Goal: Task Accomplishment & Management: Complete application form

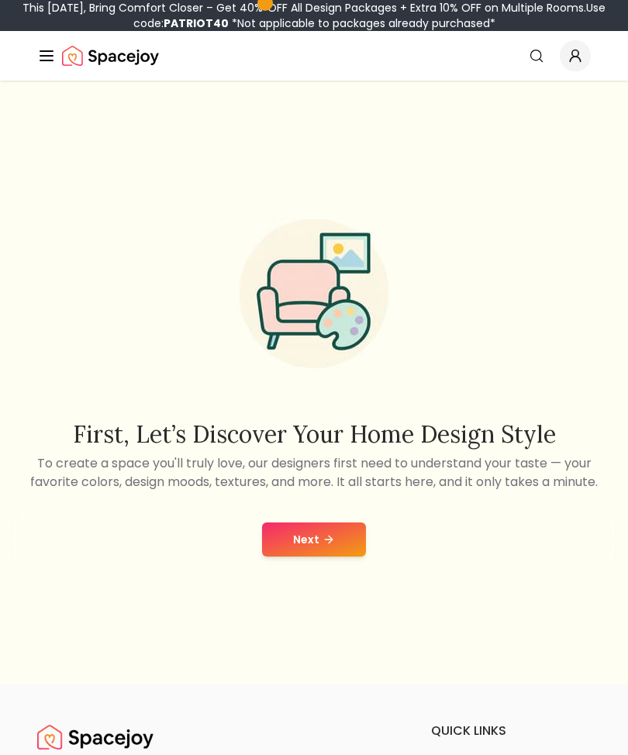
click at [332, 546] on button "Next" at bounding box center [314, 540] width 104 height 34
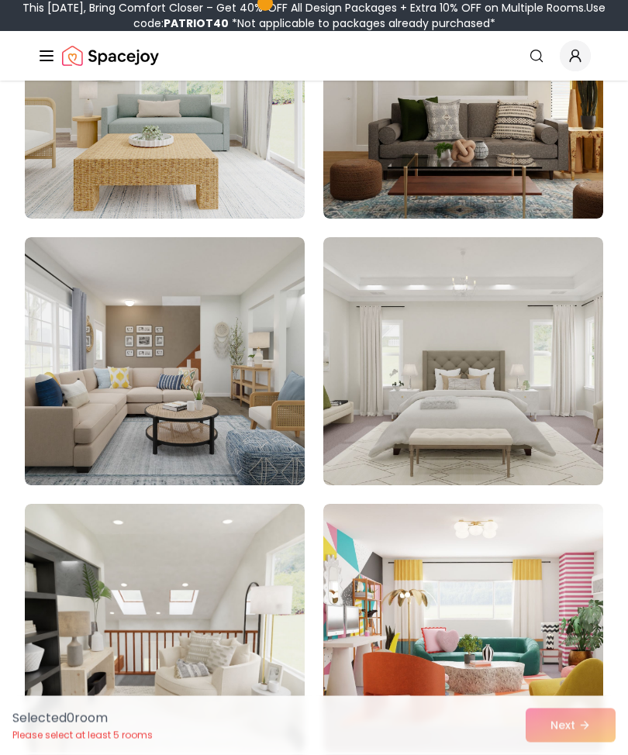
scroll to position [4856, 0]
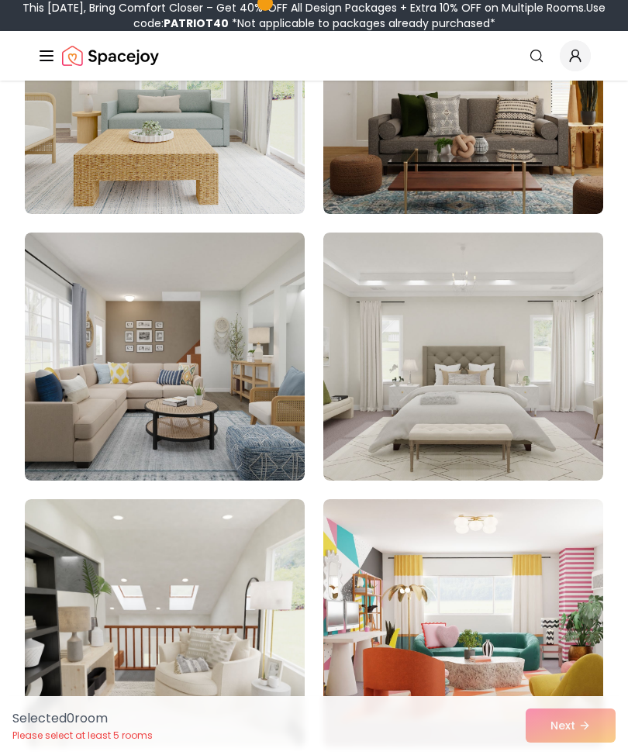
click at [515, 410] on img at bounding box center [463, 357] width 280 height 248
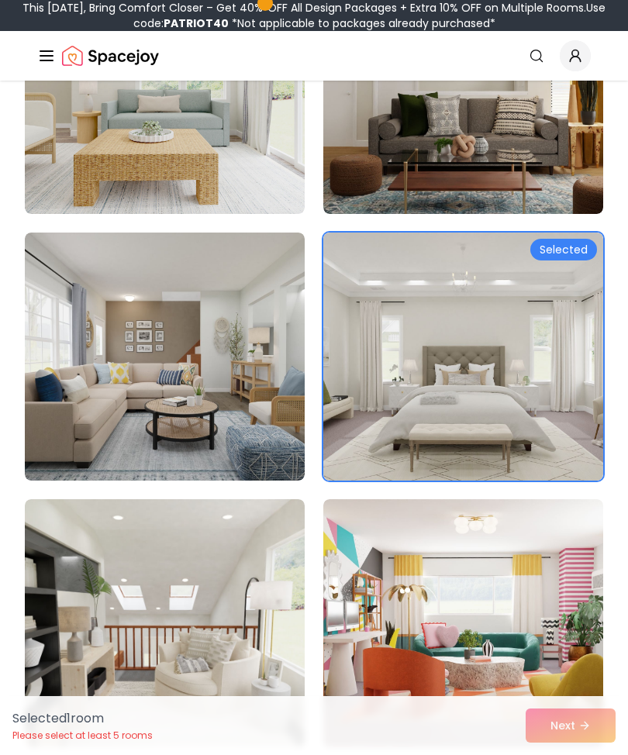
click at [574, 755] on div "Selected 1 room Please select at least 5 rooms Next" at bounding box center [314, 726] width 628 height 59
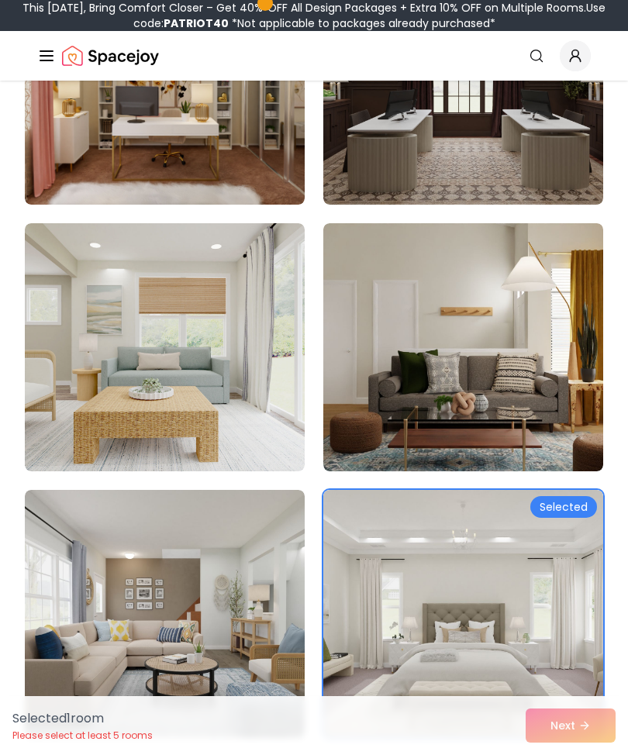
scroll to position [4593, 0]
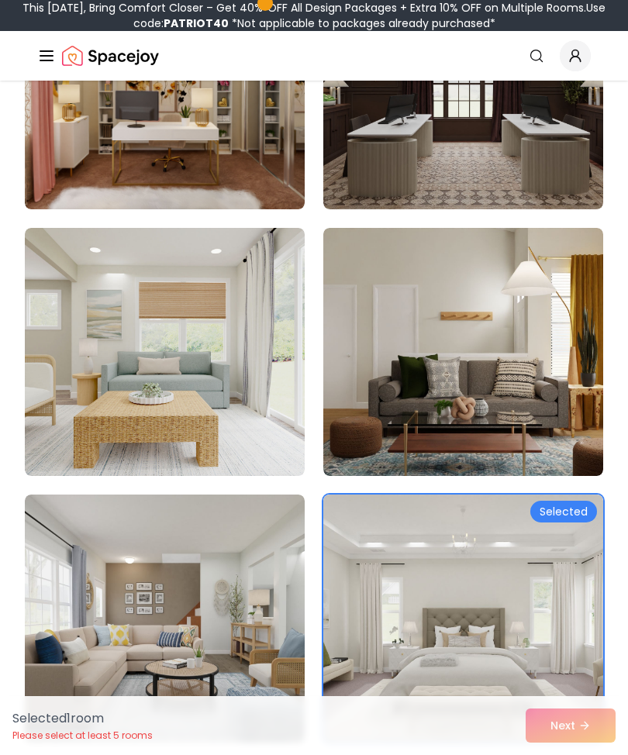
click at [91, 137] on img at bounding box center [165, 85] width 280 height 248
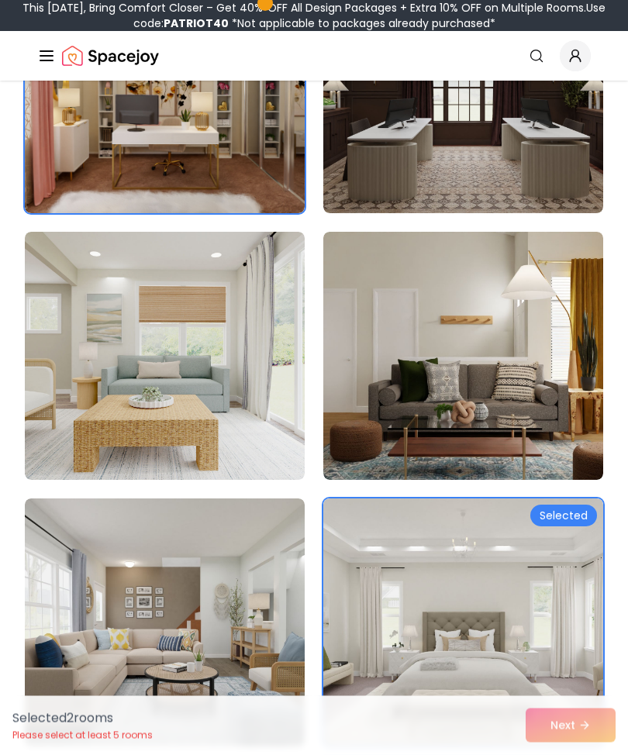
scroll to position [4589, 0]
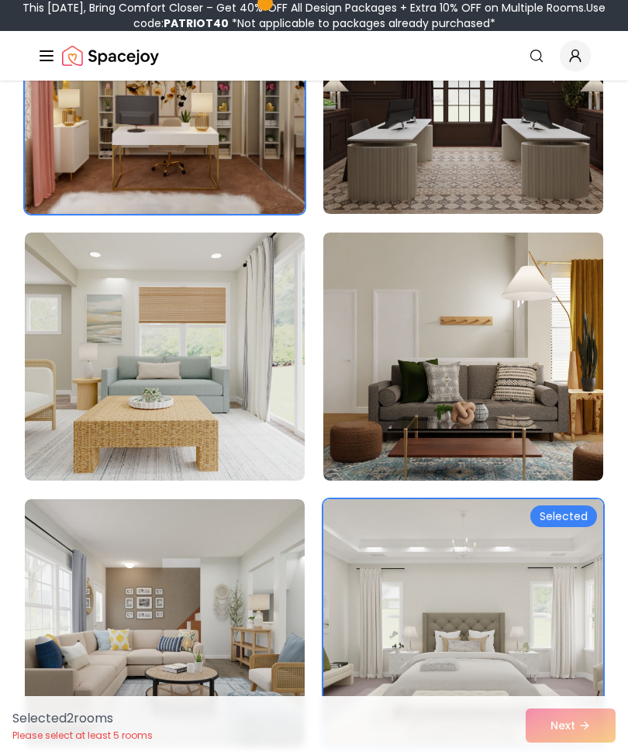
click at [549, 338] on img at bounding box center [463, 357] width 280 height 248
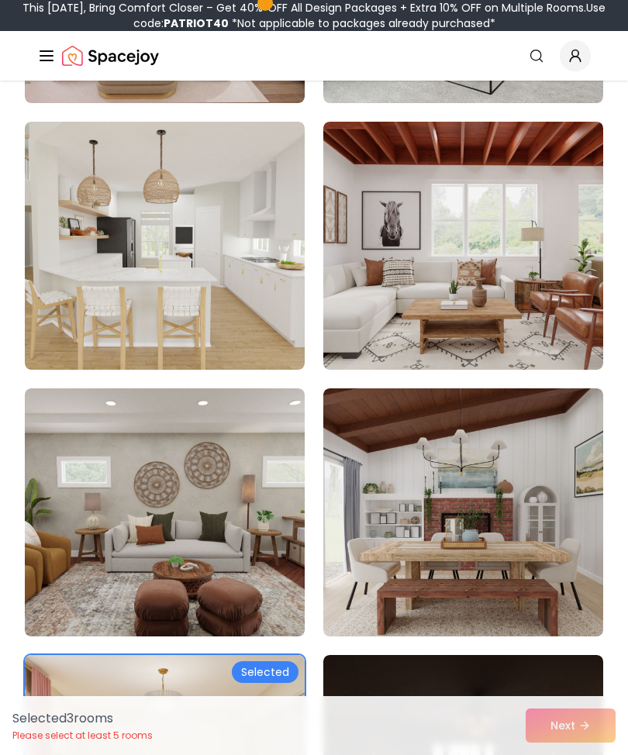
scroll to position [3895, 0]
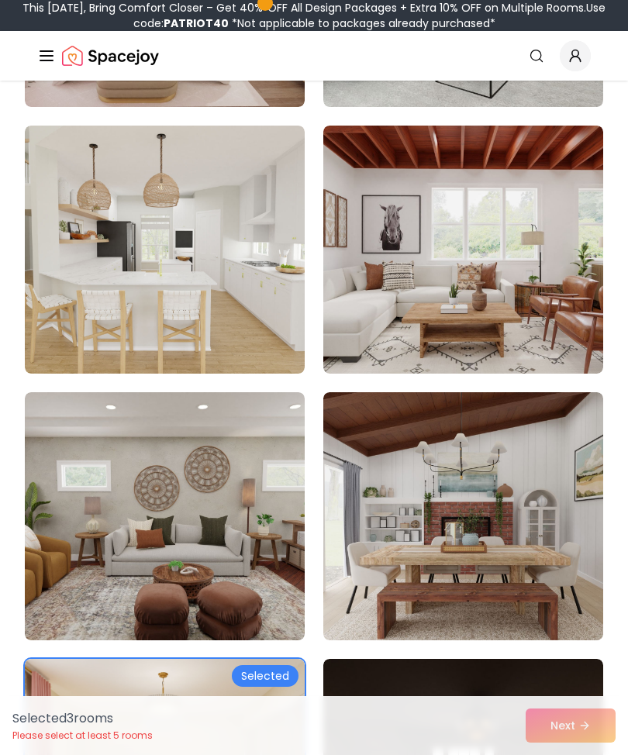
click at [88, 438] on img at bounding box center [165, 516] width 280 height 248
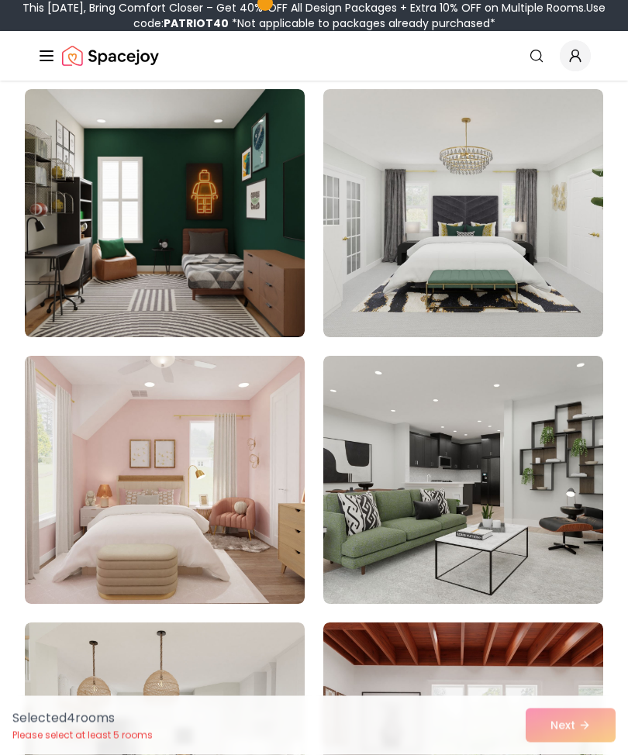
scroll to position [3398, 0]
click at [113, 463] on img at bounding box center [165, 480] width 280 height 248
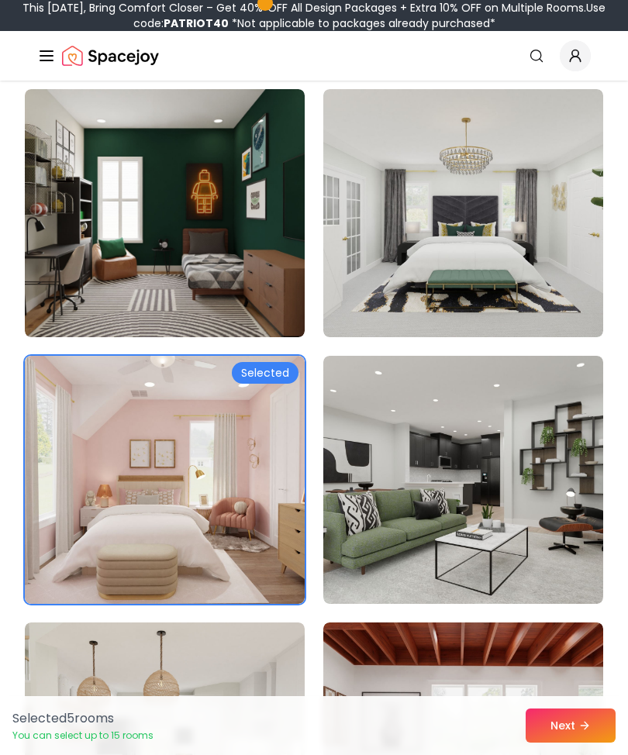
click at [516, 280] on img at bounding box center [463, 213] width 280 height 248
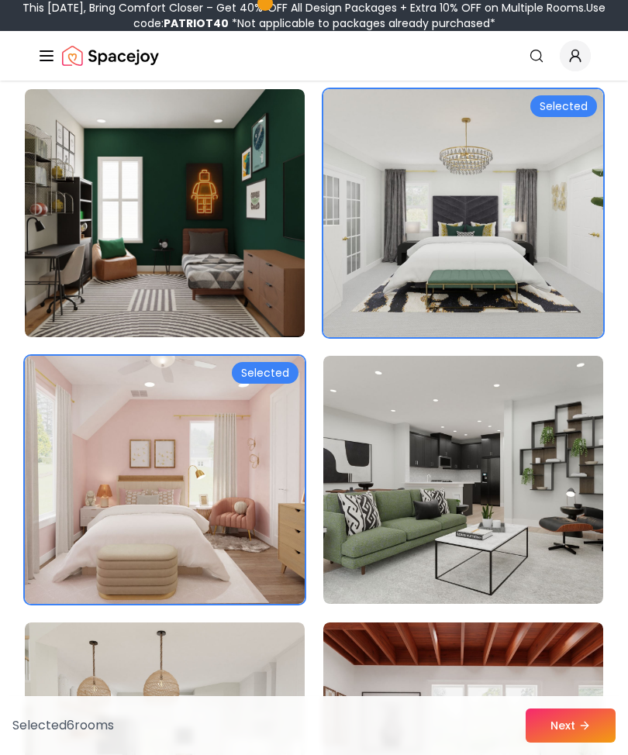
click at [562, 728] on button "Next" at bounding box center [571, 726] width 90 height 34
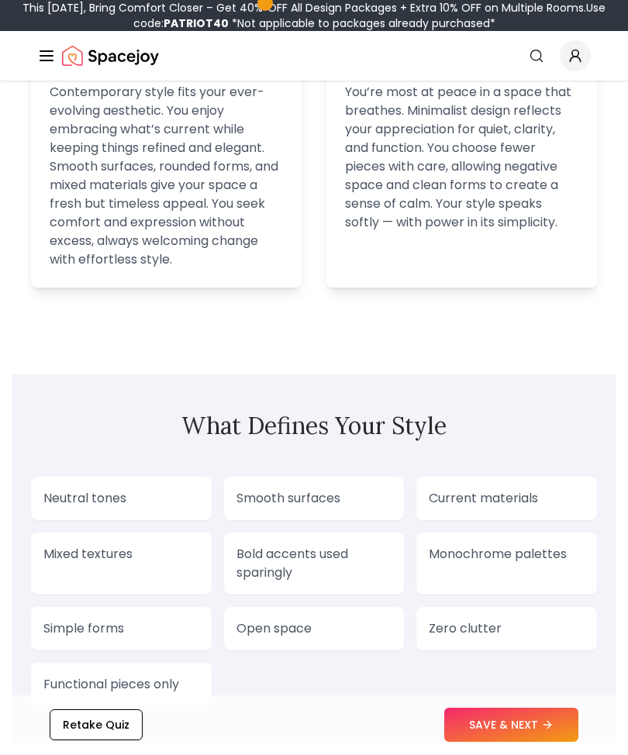
scroll to position [1466, 0]
click at [534, 743] on button "SAVE & NEXT" at bounding box center [511, 726] width 134 height 34
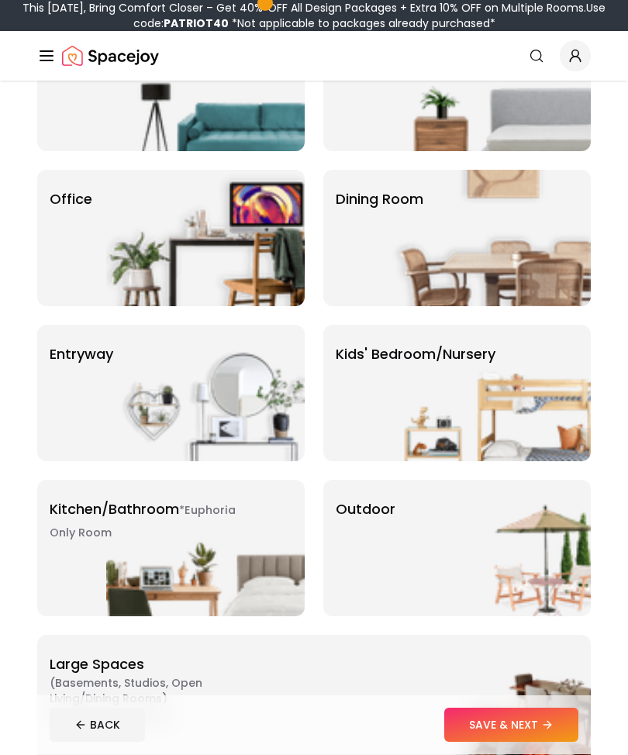
scroll to position [199, 0]
click at [496, 125] on img at bounding box center [491, 83] width 199 height 137
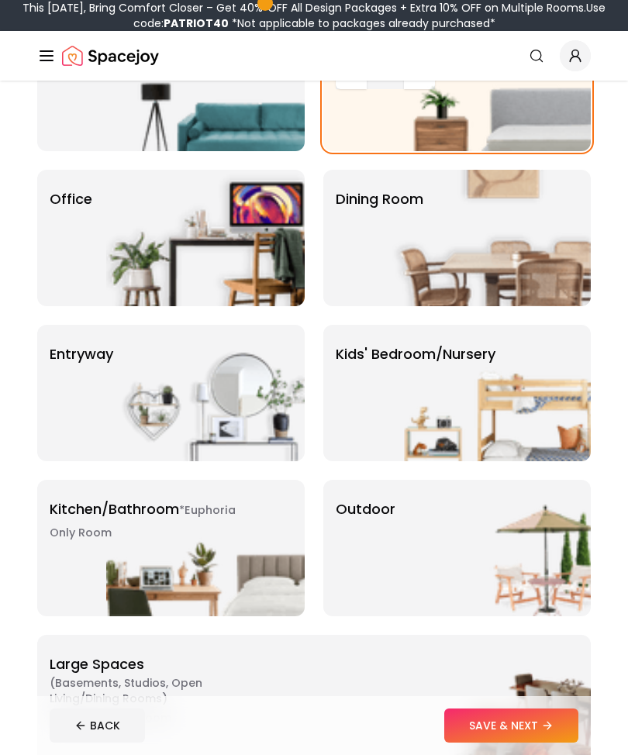
click at [542, 743] on button "SAVE & NEXT" at bounding box center [511, 726] width 134 height 34
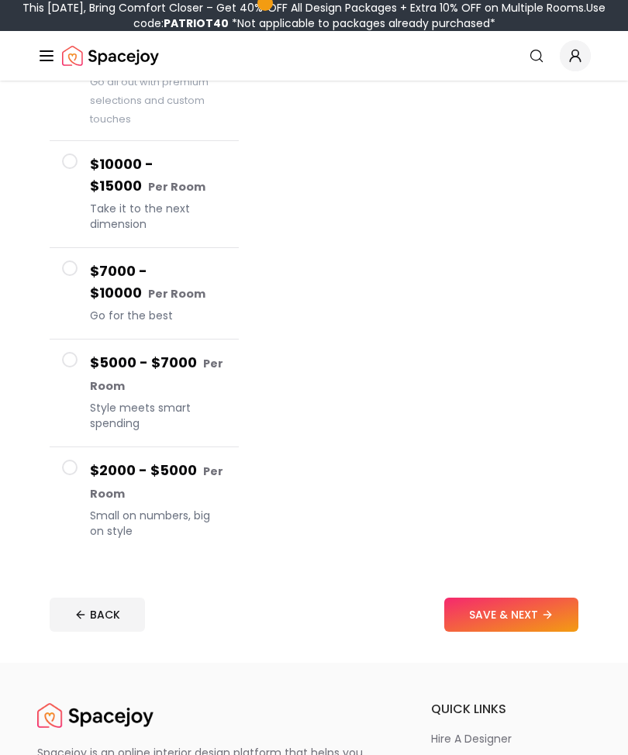
scroll to position [253, 0]
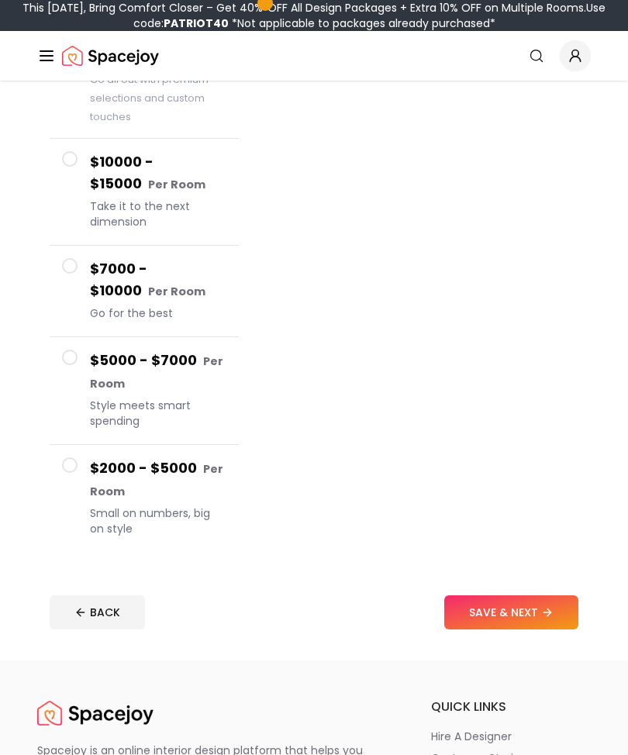
click at [69, 456] on button "$2000 - $5000 Per Room Small on numbers, big on style" at bounding box center [144, 499] width 189 height 107
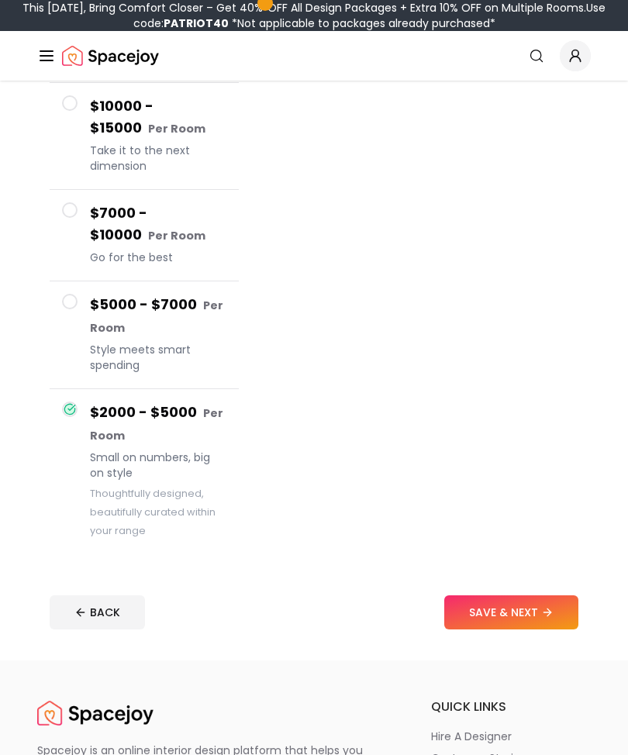
click at [543, 612] on button "SAVE & NEXT" at bounding box center [511, 613] width 134 height 34
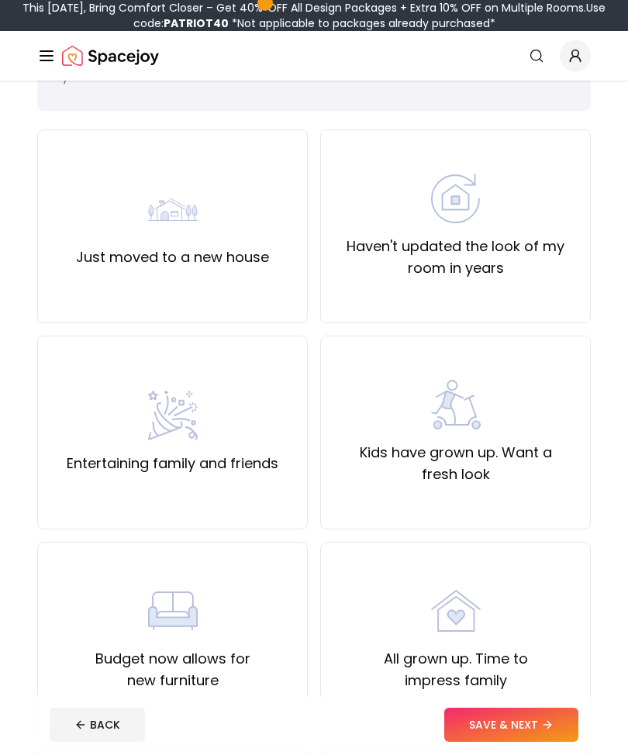
scroll to position [103, 0]
click at [544, 617] on div "All grown up. Time to impress family" at bounding box center [456, 638] width 244 height 105
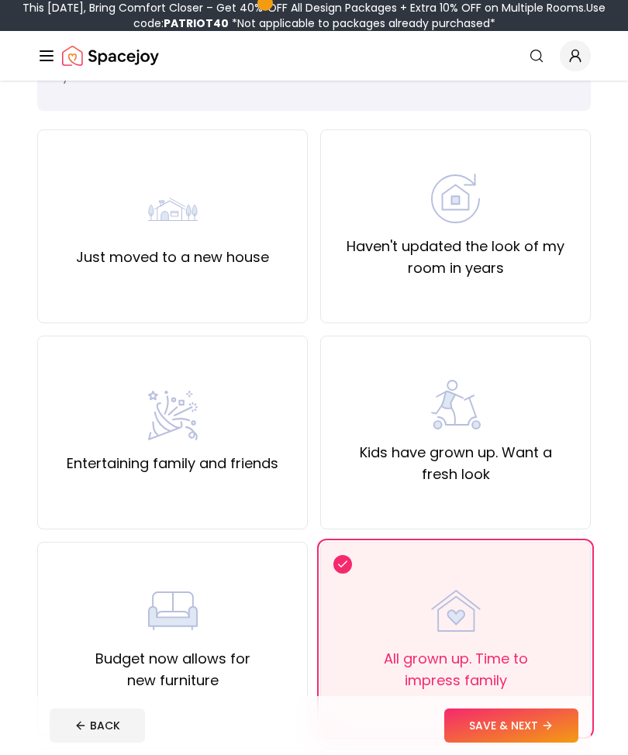
click at [551, 726] on icon at bounding box center [547, 726] width 7 height 0
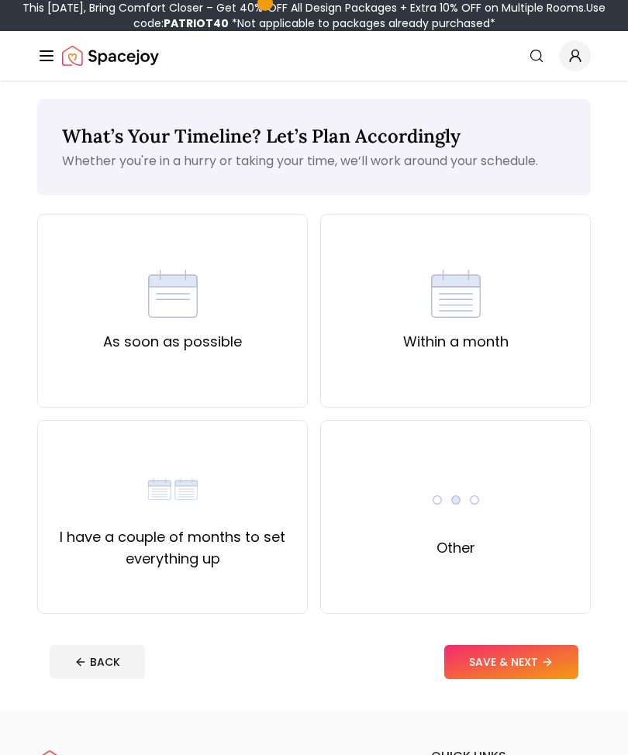
click at [106, 239] on div "As soon as possible" at bounding box center [172, 311] width 271 height 194
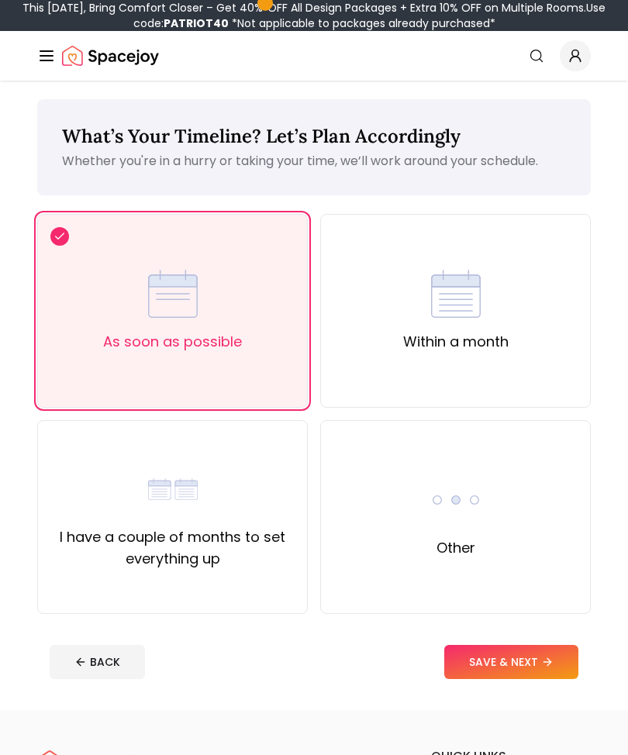
click at [531, 666] on button "SAVE & NEXT" at bounding box center [511, 662] width 134 height 34
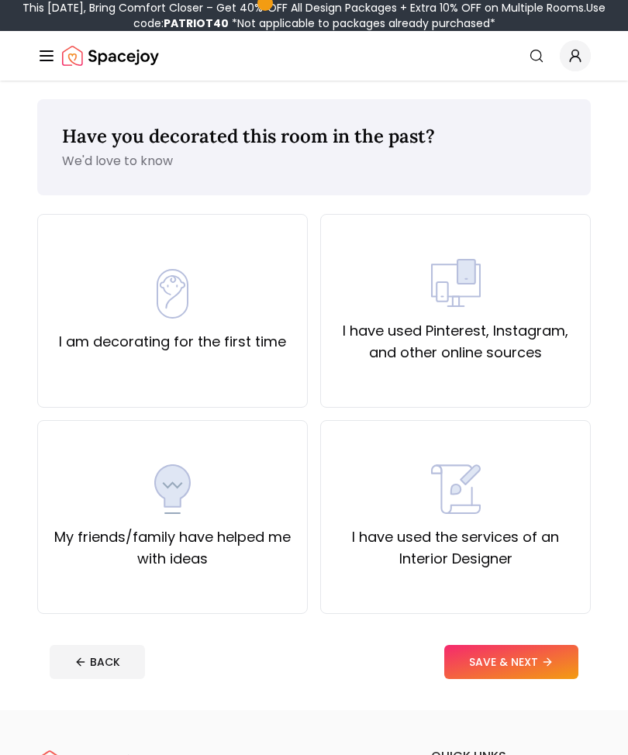
click at [265, 526] on div "My friends/family have helped me with ideas" at bounding box center [172, 517] width 244 height 105
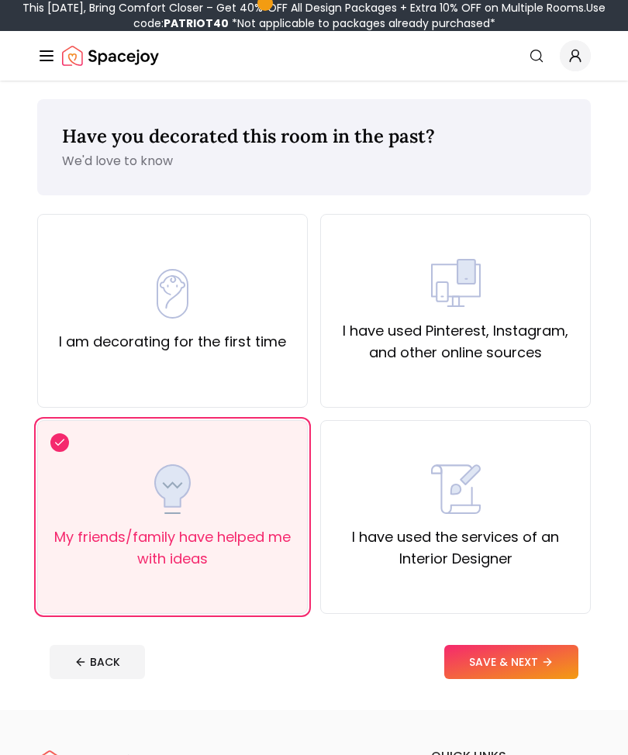
click at [542, 659] on icon at bounding box center [547, 662] width 12 height 12
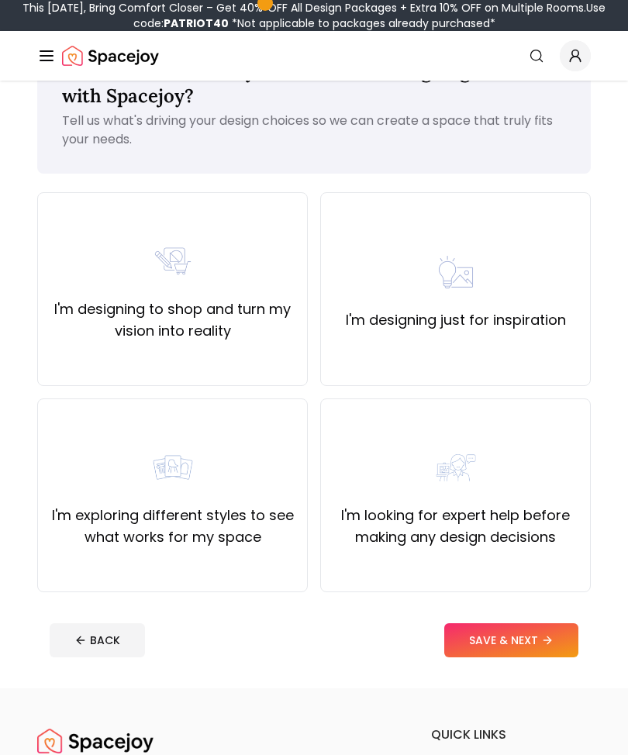
scroll to position [68, 0]
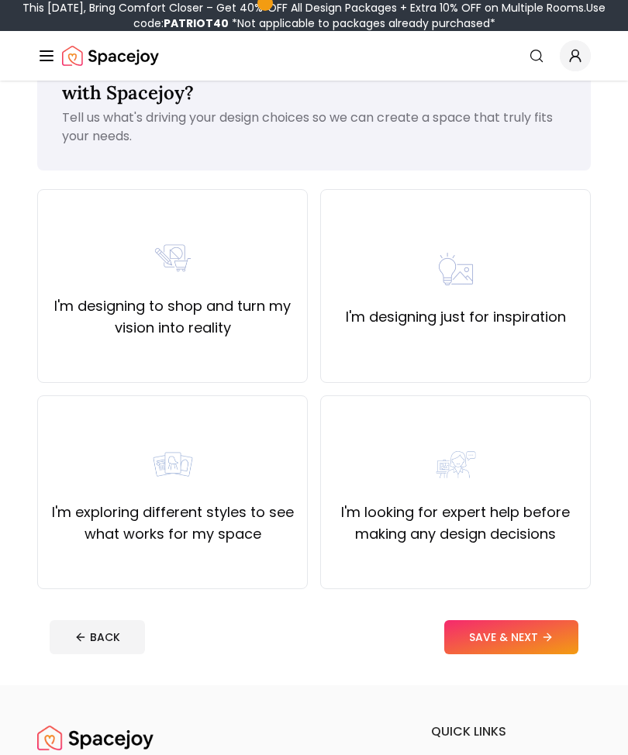
click at [531, 506] on label "I'm looking for expert help before making any design decisions" at bounding box center [456, 523] width 244 height 43
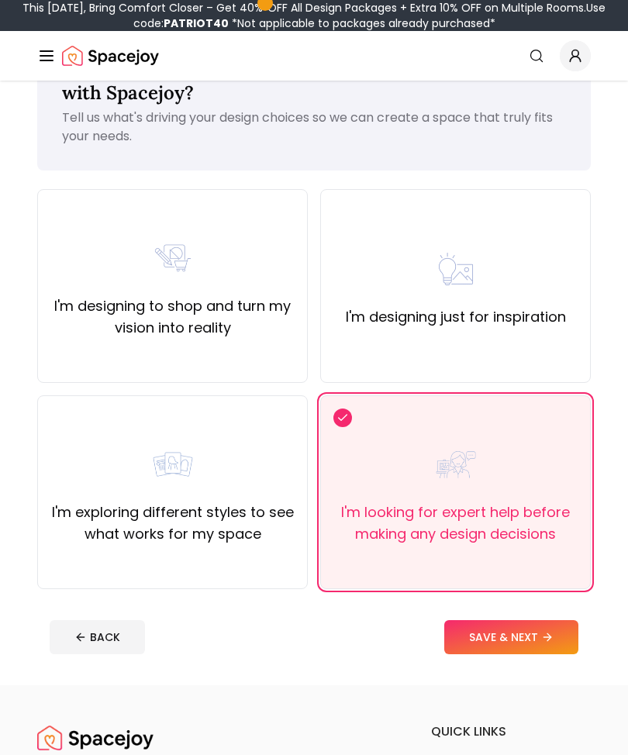
click at [532, 634] on button "SAVE & NEXT" at bounding box center [511, 638] width 134 height 34
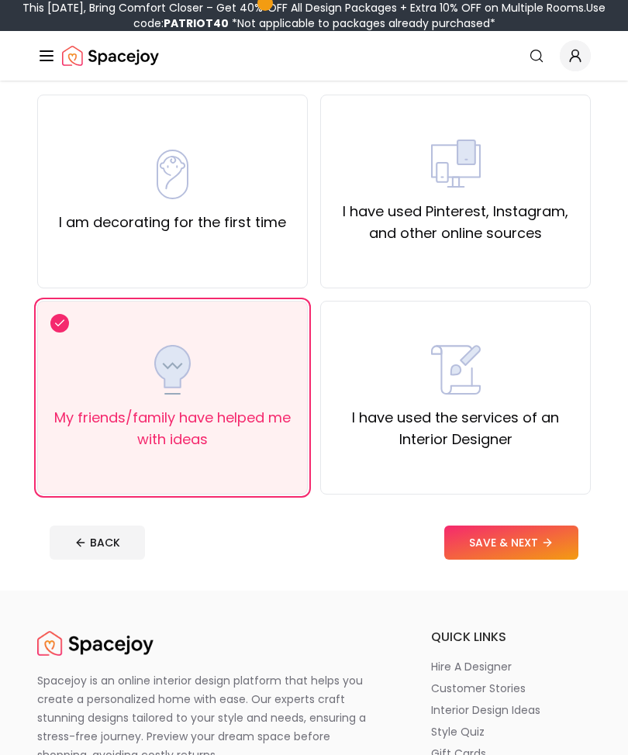
scroll to position [51, 0]
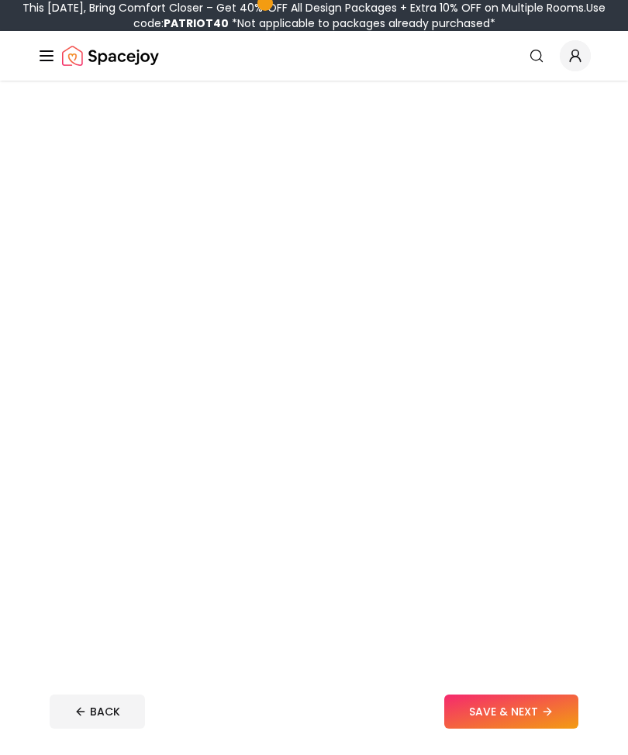
scroll to position [305, 0]
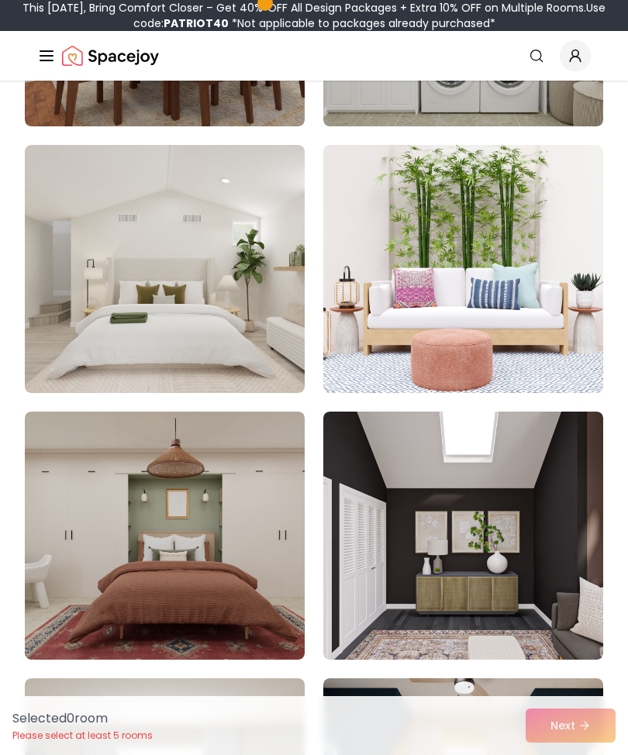
scroll to position [2462, 0]
